Goal: Task Accomplishment & Management: Manage account settings

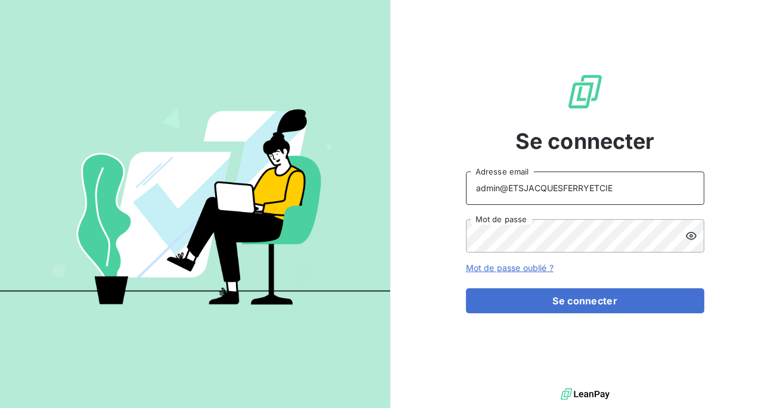
drag, startPoint x: 614, startPoint y: 193, endPoint x: 510, endPoint y: 191, distance: 104.3
click at [510, 191] on input "admin@ETSJACQUESFERRYETCIE" at bounding box center [585, 188] width 238 height 33
paste input "[PERSON_NAME]"
click at [466, 288] on button "Se connecter" at bounding box center [585, 300] width 238 height 25
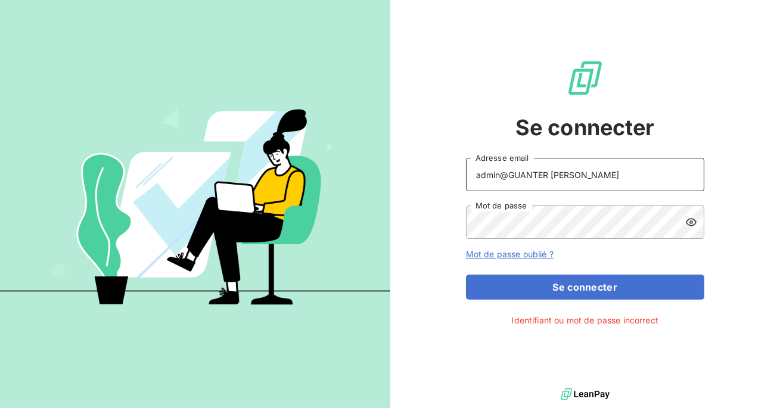
click at [551, 173] on input "admin@GUANTER [PERSON_NAME]" at bounding box center [585, 174] width 238 height 33
type input "admin@GUANTERRODRIGUEZ"
click at [466, 275] on button "Se connecter" at bounding box center [585, 287] width 238 height 25
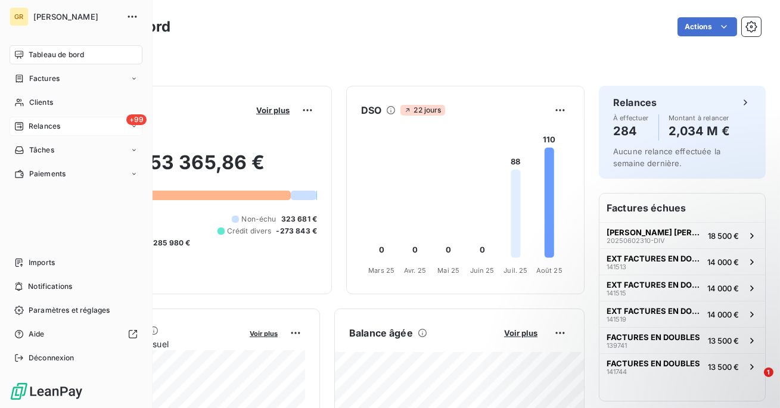
click at [27, 125] on div "Relances" at bounding box center [37, 126] width 46 height 11
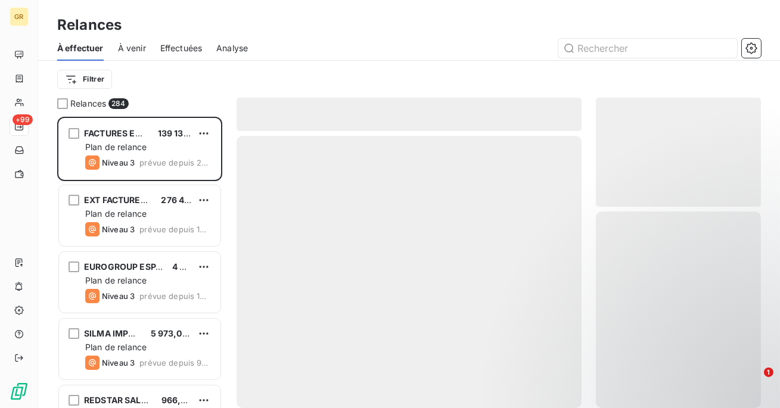
scroll to position [291, 165]
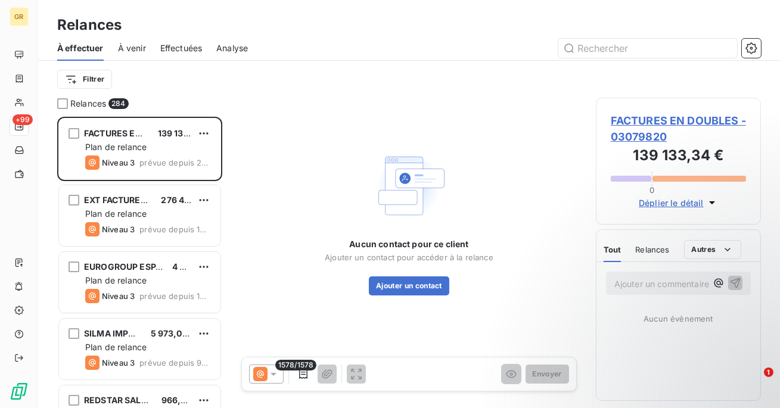
click at [187, 45] on span "Effectuées" at bounding box center [181, 48] width 42 height 12
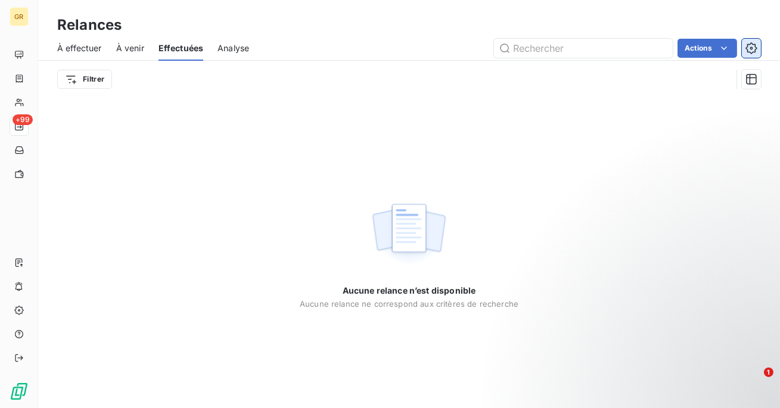
click at [743, 45] on button "button" at bounding box center [751, 48] width 19 height 19
